Goal: Communication & Community: Answer question/provide support

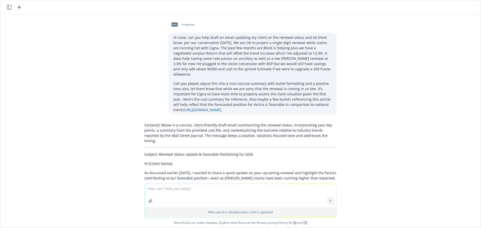
scroll to position [1543, 0]
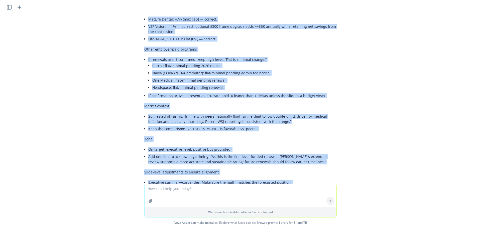
click at [259, 146] on li "On target: executive-level, positive but grounded." at bounding box center [242, 149] width 188 height 7
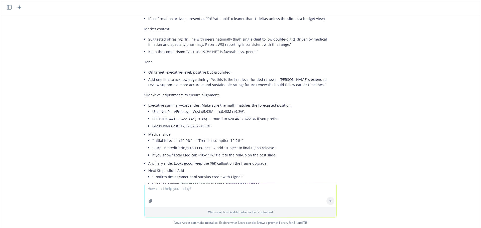
scroll to position [1493, 0]
